Goal: Task Accomplishment & Management: Use online tool/utility

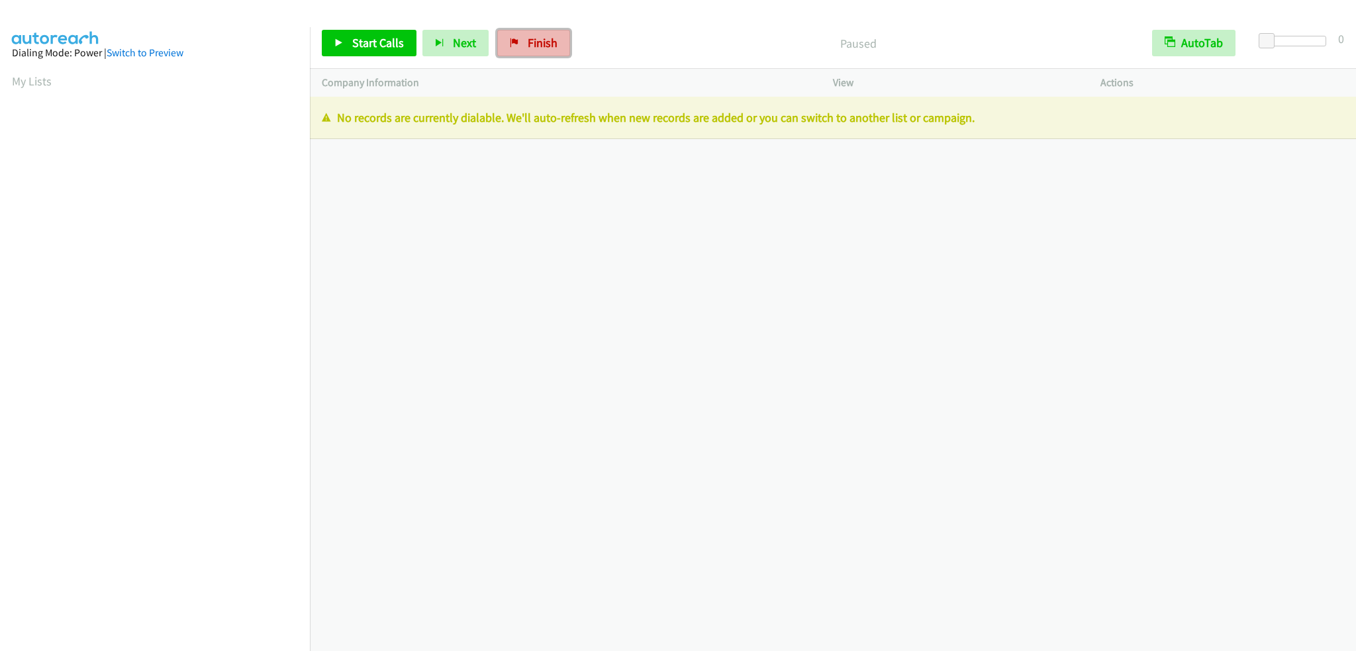
click at [542, 36] on span "Finish" at bounding box center [543, 42] width 30 height 15
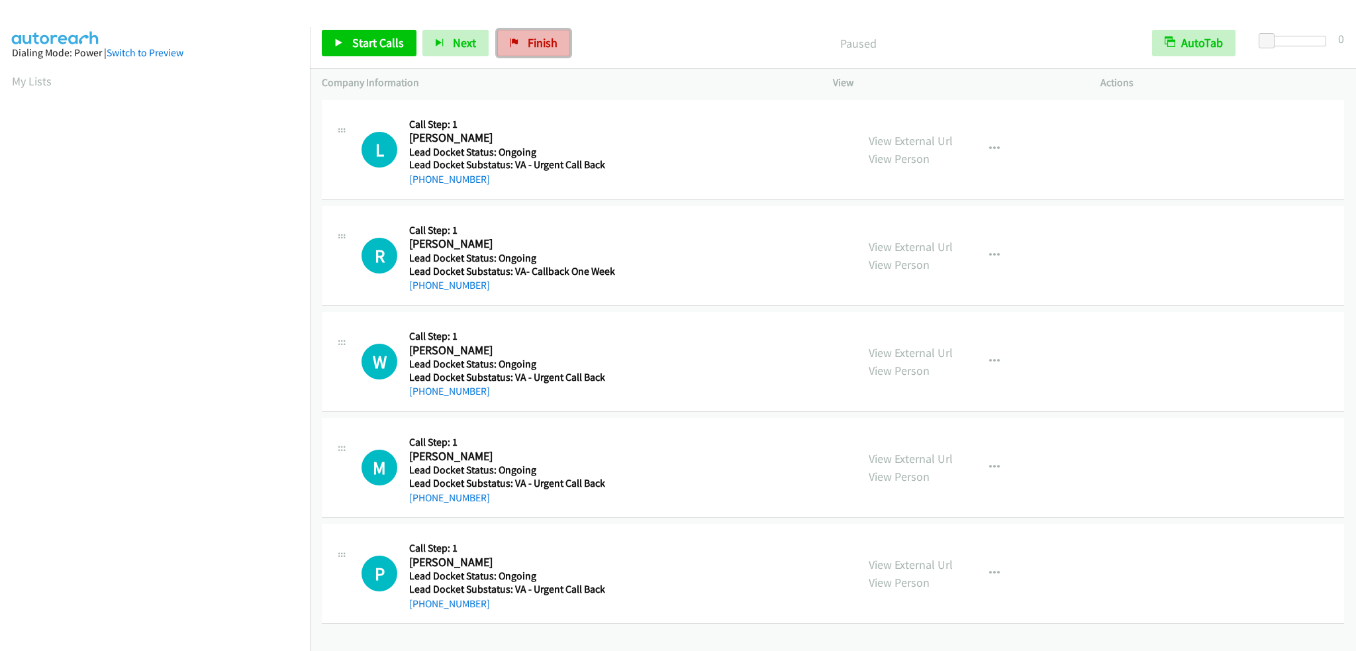
click at [517, 43] on link "Finish" at bounding box center [533, 43] width 73 height 26
